Goal: Task Accomplishment & Management: Manage account settings

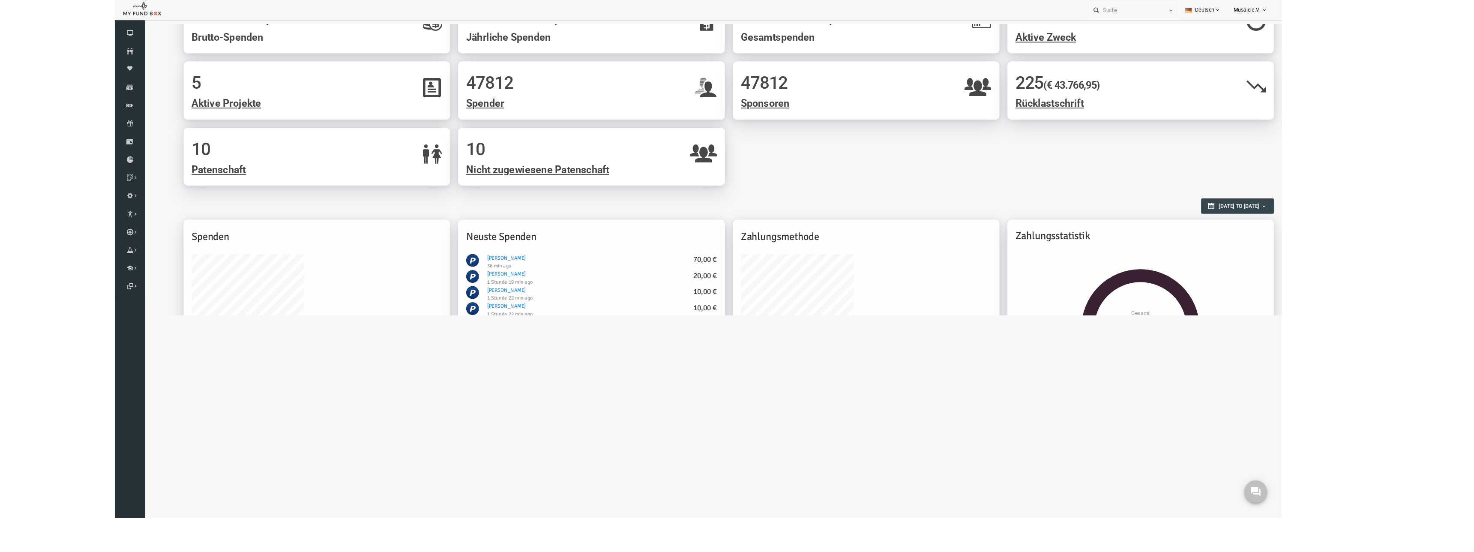
scroll to position [168, 0]
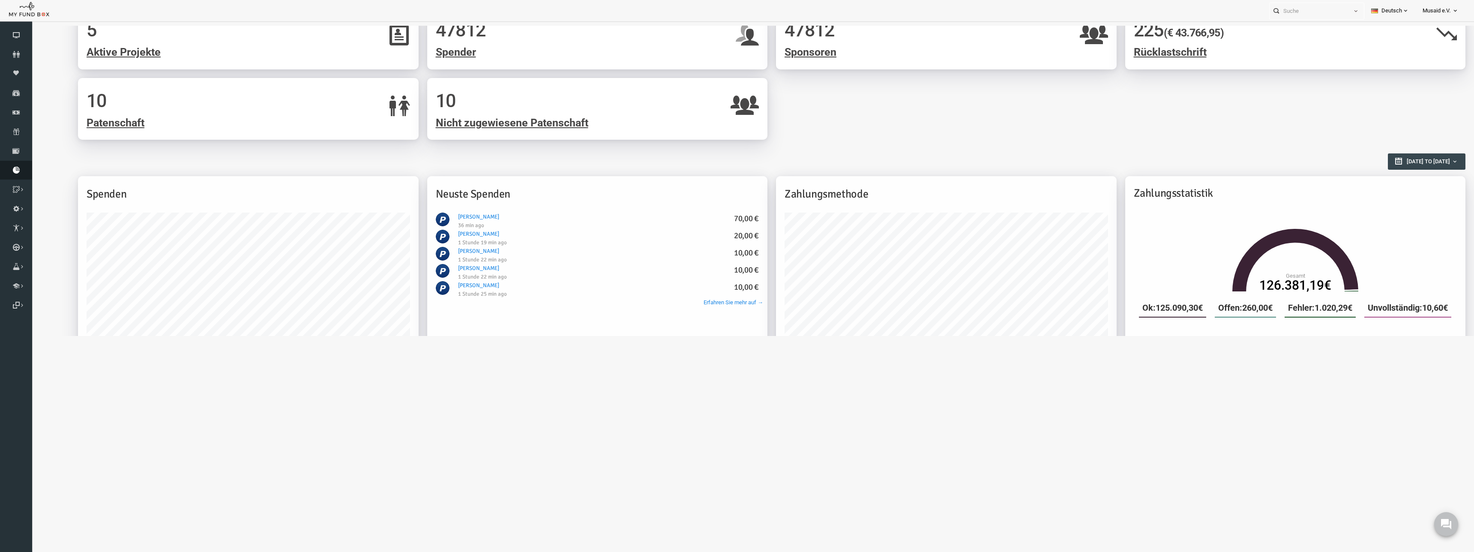
click at [24, 168] on icon at bounding box center [16, 170] width 32 height 7
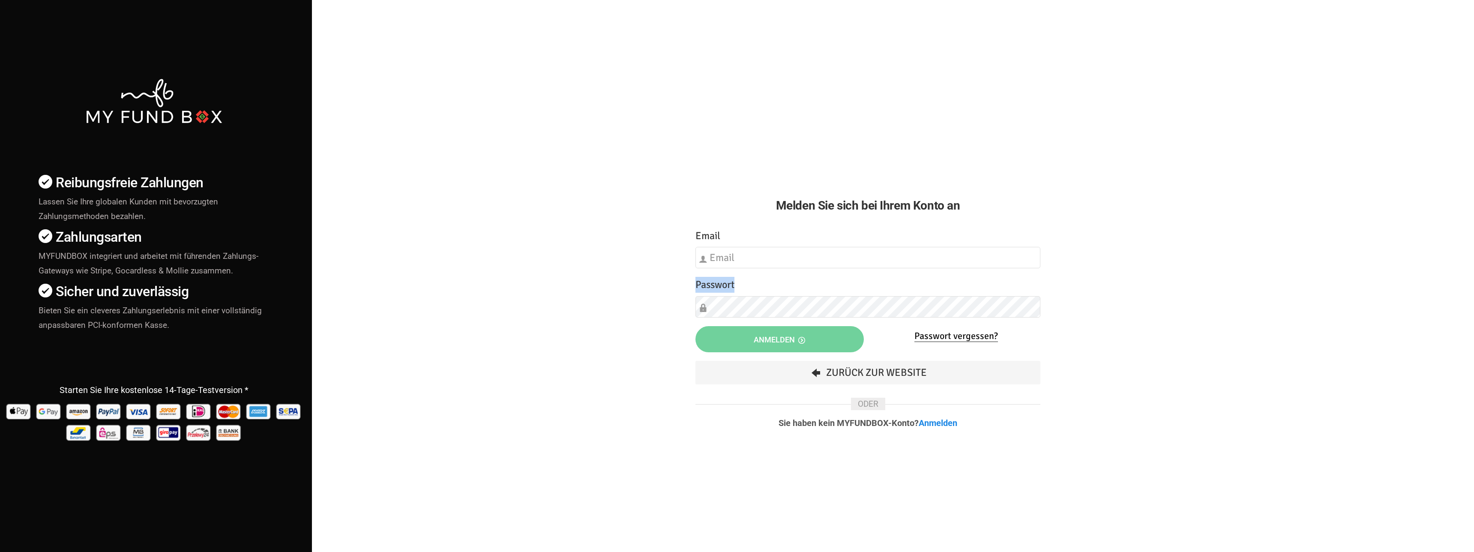
click at [856, 277] on div "Passwort Bitte füllen Sie dieses Feld aus" at bounding box center [867, 297] width 345 height 41
click at [841, 267] on input "text" at bounding box center [867, 257] width 345 height 21
click at [1036, 257] on input "text" at bounding box center [867, 257] width 345 height 21
type input "info@musaid.de"
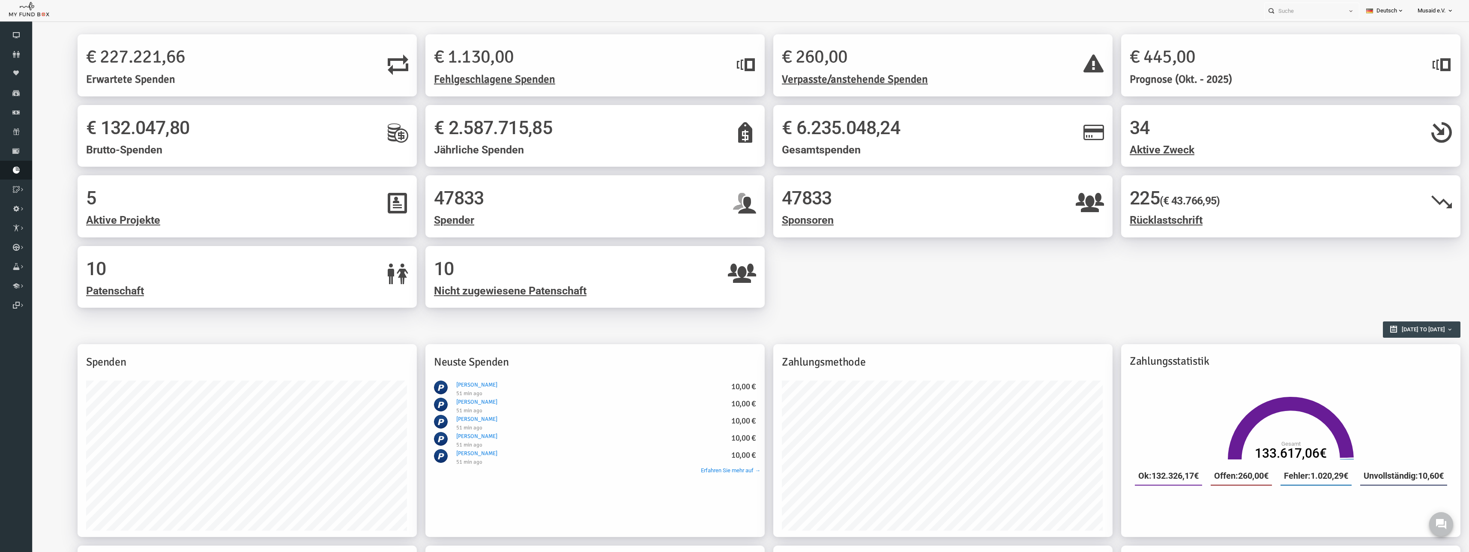
click at [6, 172] on icon at bounding box center [16, 170] width 32 height 7
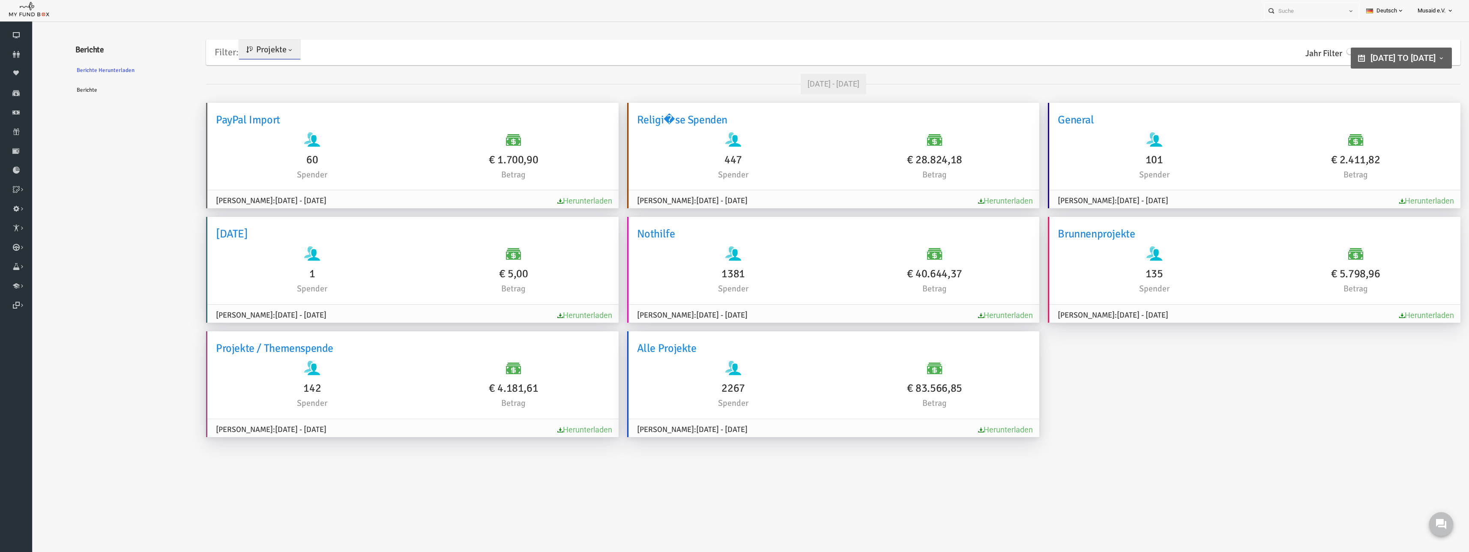
type input "[DATE]"
click at [1342, 53] on span "[DATE] to [DATE]" at bounding box center [1374, 58] width 65 height 10
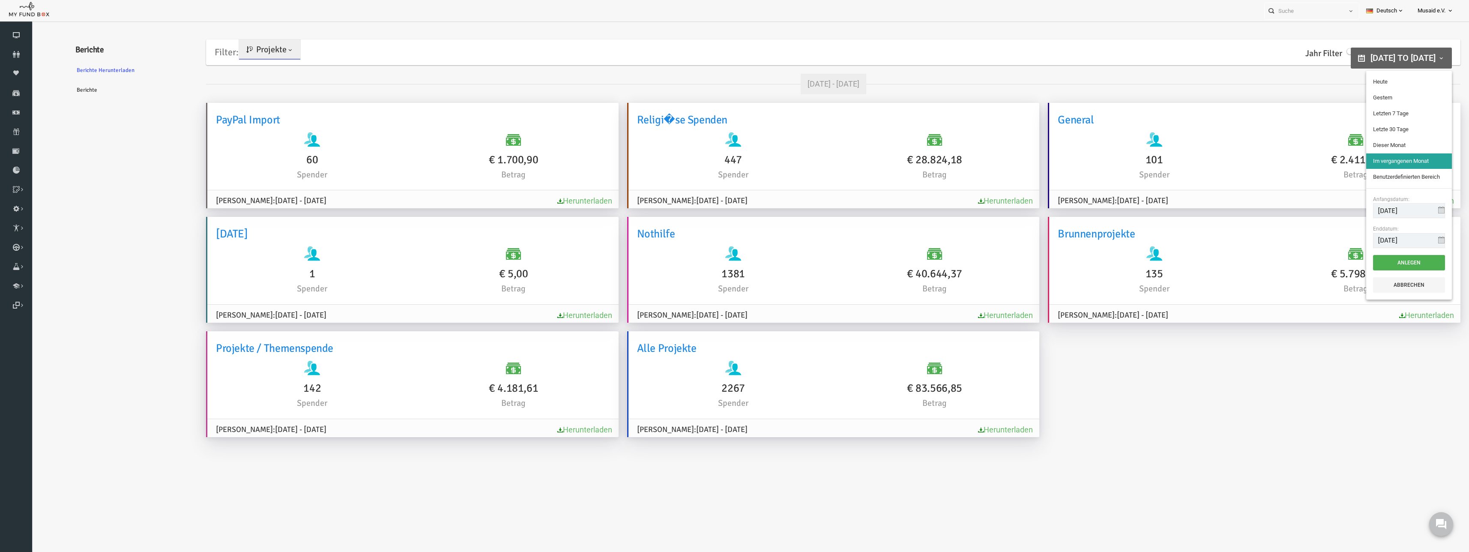
type input "[DATE]"
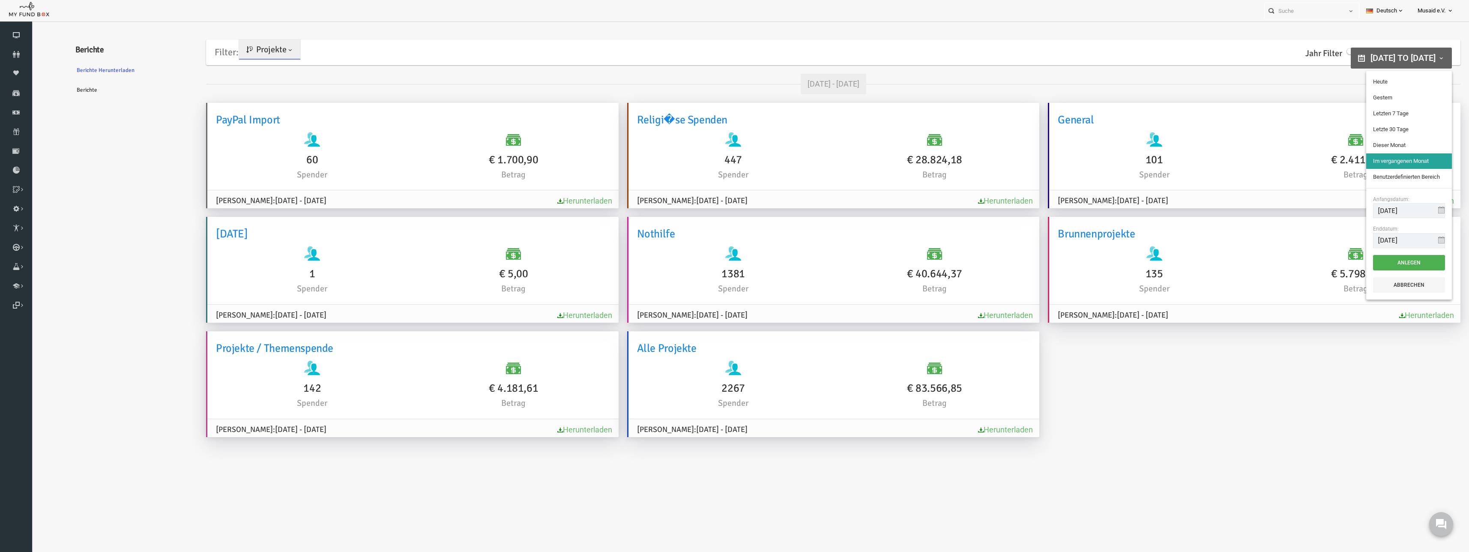
type input "[DATE]"
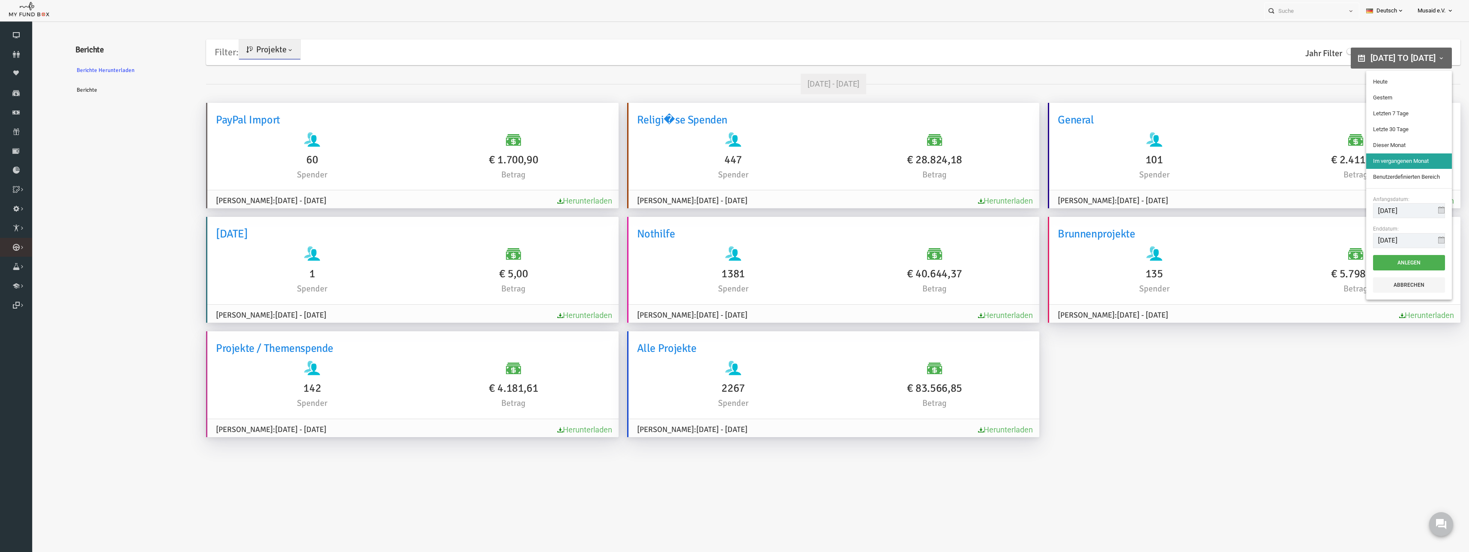
drag, startPoint x: 18, startPoint y: 252, endPoint x: 40, endPoint y: 237, distance: 27.3
click at [32, 239] on li "Kurban Kurban Liste Kurban Liste" at bounding box center [16, 247] width 32 height 19
click at [0, 0] on icon at bounding box center [0, 0] width 0 height 0
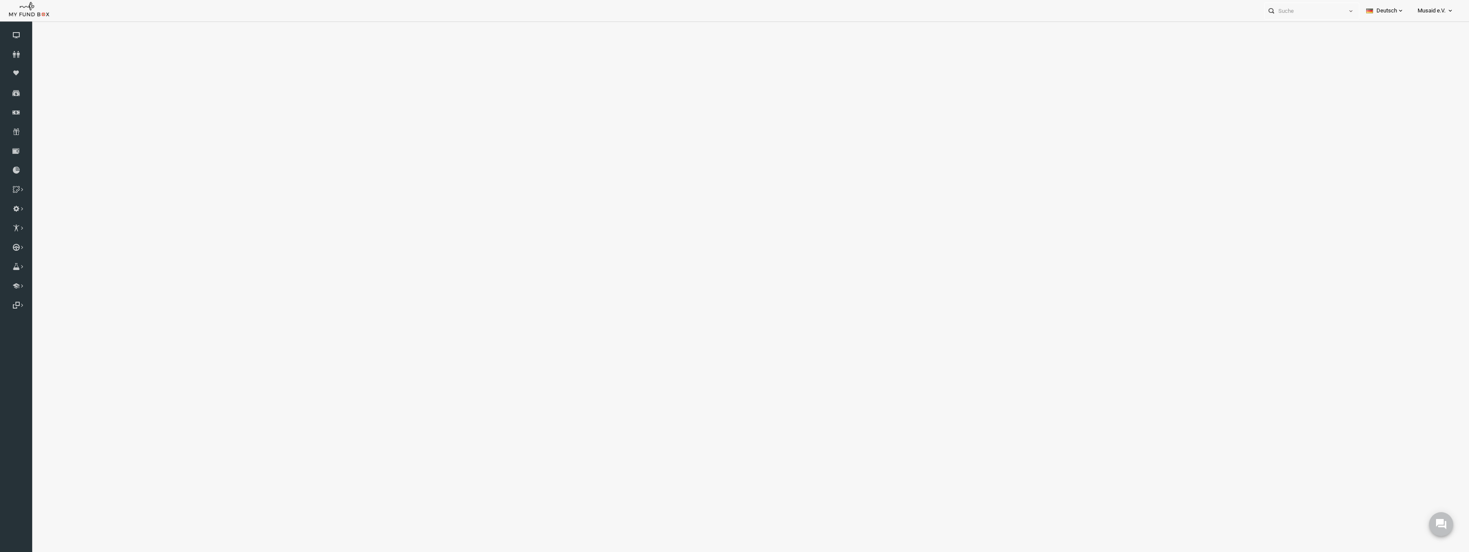
select select "100"
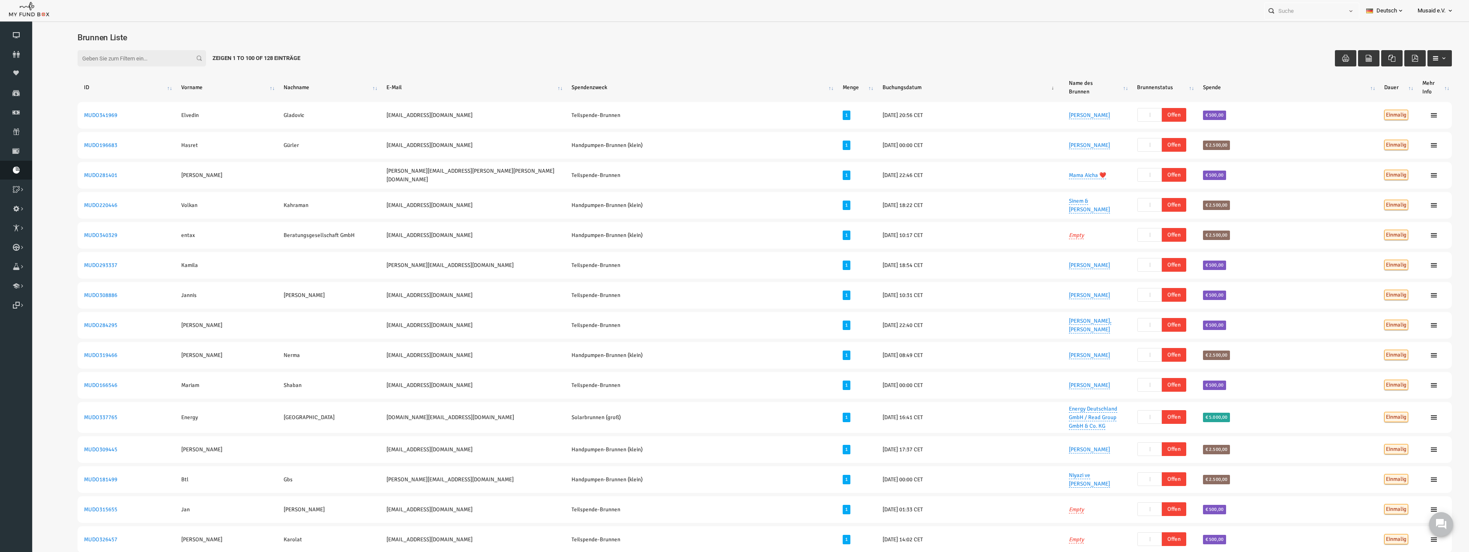
click at [25, 168] on icon at bounding box center [16, 170] width 32 height 7
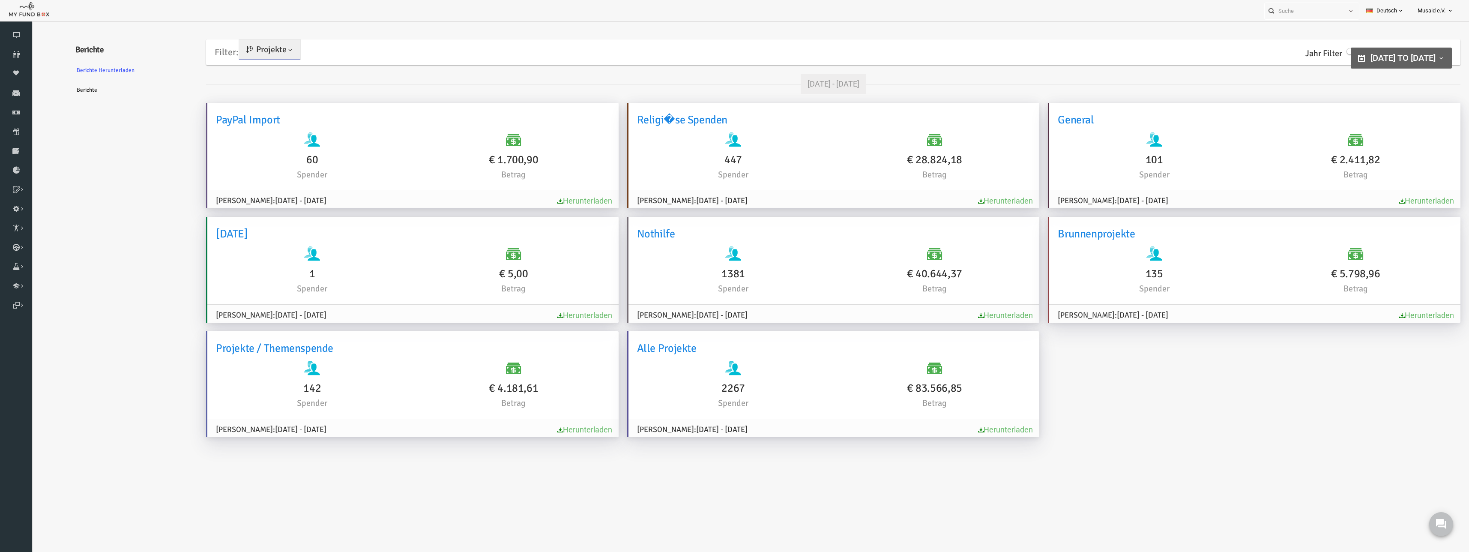
type input "[DATE]"
click at [1385, 53] on span "[DATE] to [DATE]" at bounding box center [1374, 58] width 65 height 10
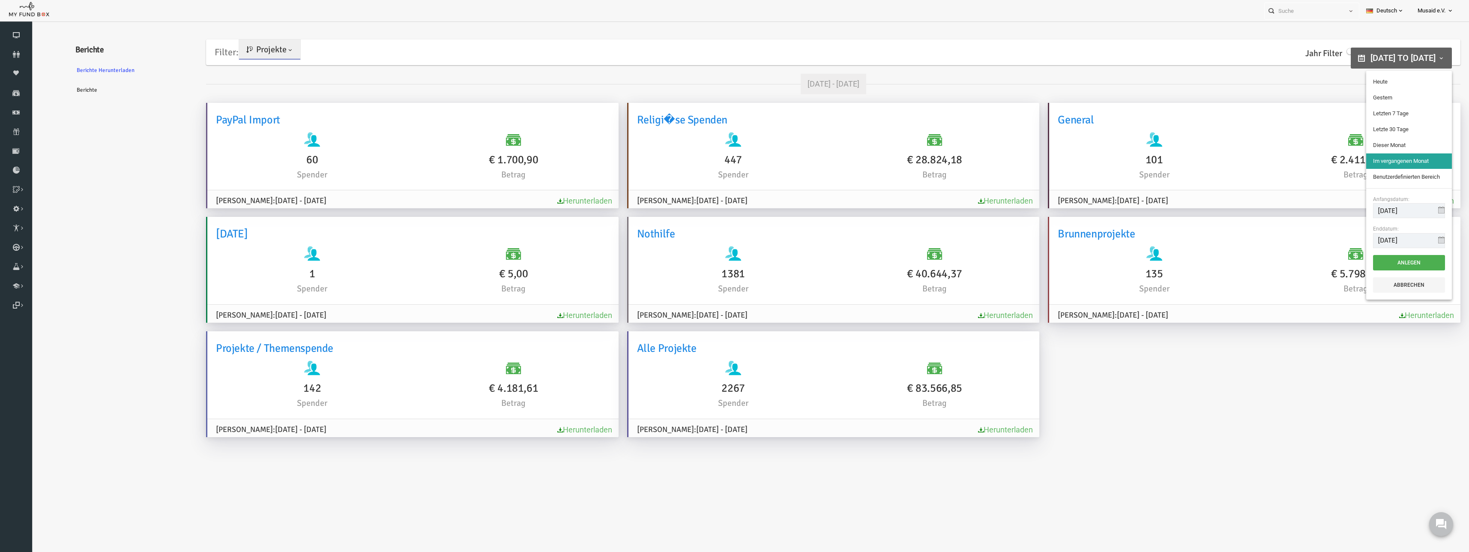
type input "[DATE]"
click at [1376, 94] on li "Gestern" at bounding box center [1381, 97] width 86 height 15
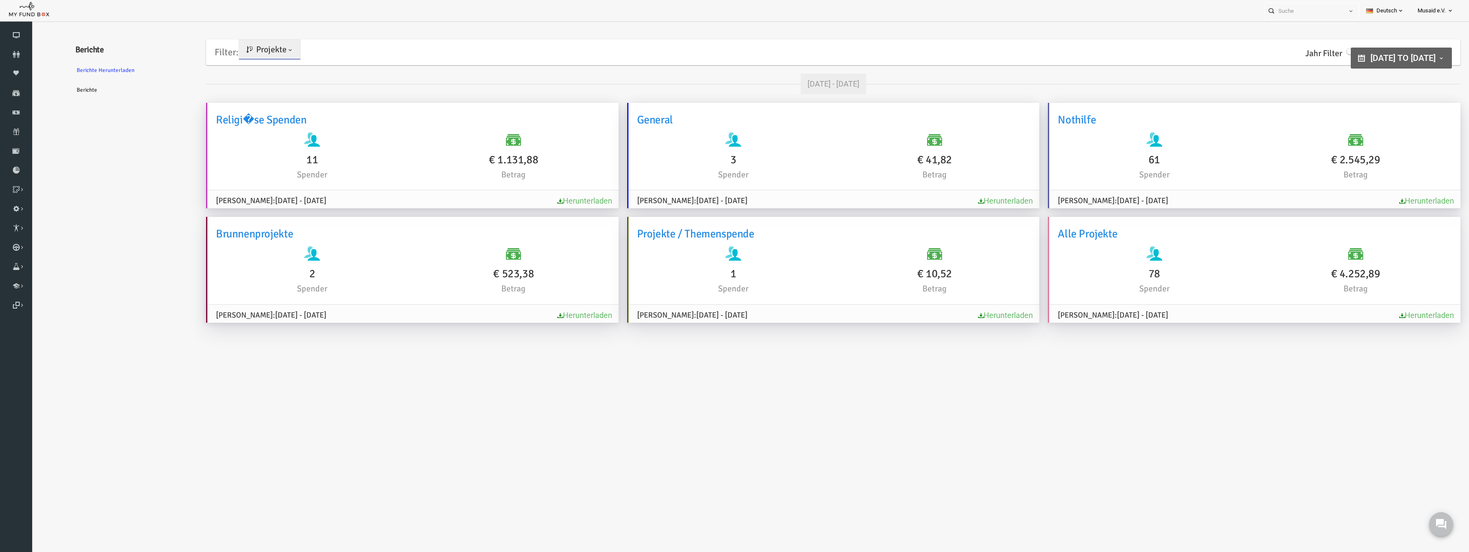
click at [1372, 59] on span "[DATE] to [DATE]" at bounding box center [1374, 58] width 65 height 10
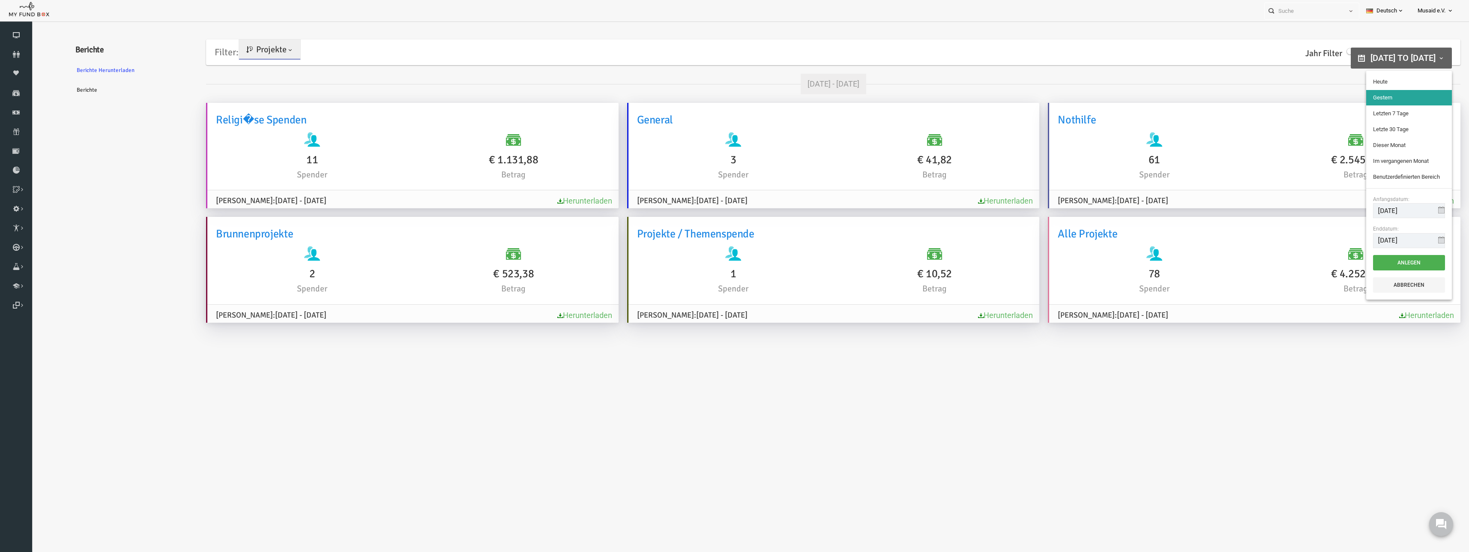
type input "[DATE]"
click at [1364, 84] on li "Heute" at bounding box center [1381, 81] width 86 height 15
